Goal: Check status: Check status

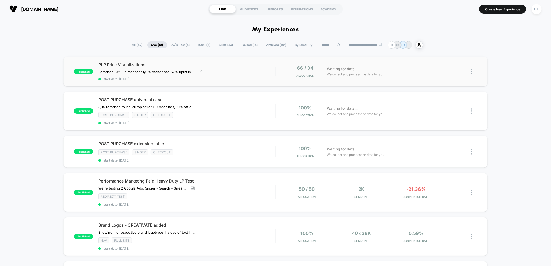
click at [250, 75] on div "PLP Price Visualizations Restarted 8/21 unintentionally. % variant had 67% upli…" at bounding box center [186, 71] width 177 height 19
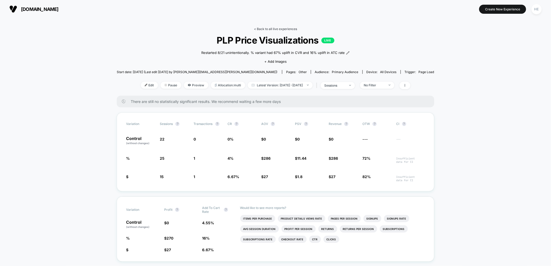
click at [262, 29] on link "< Back to all live experiences" at bounding box center [275, 29] width 43 height 4
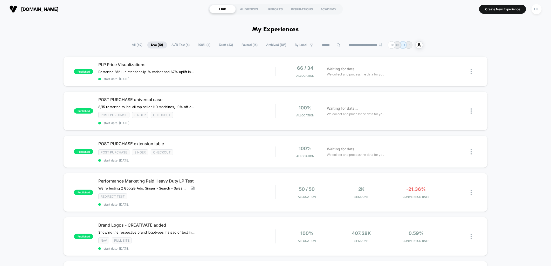
click at [408, 13] on section "Create New Experience HE" at bounding box center [456, 9] width 176 height 13
click at [503, 104] on div "published PLP Price Visualizations Restarted 8/21 unintentionally. % variant ha…" at bounding box center [275, 265] width 551 height 416
click at [214, 67] on div "PLP Price Visualizations Restarted 8/21 unintentionally. % variant had 67% upli…" at bounding box center [186, 71] width 177 height 19
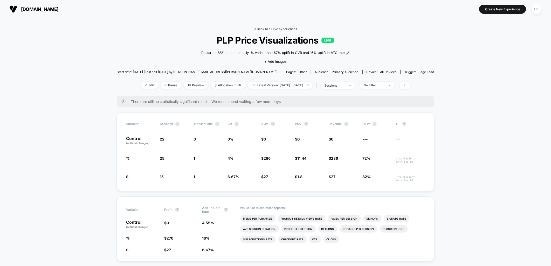
click at [257, 30] on link "< Back to all live experiences" at bounding box center [275, 29] width 43 height 4
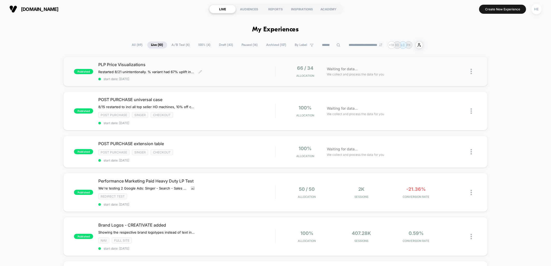
click at [230, 77] on span "start date: [DATE]" at bounding box center [186, 79] width 177 height 4
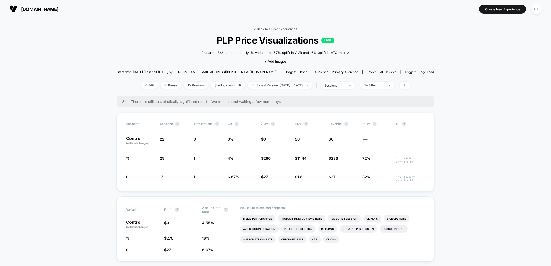
click at [269, 27] on link "< Back to all live experiences" at bounding box center [275, 29] width 43 height 4
